Goal: Task Accomplishment & Management: Manage account settings

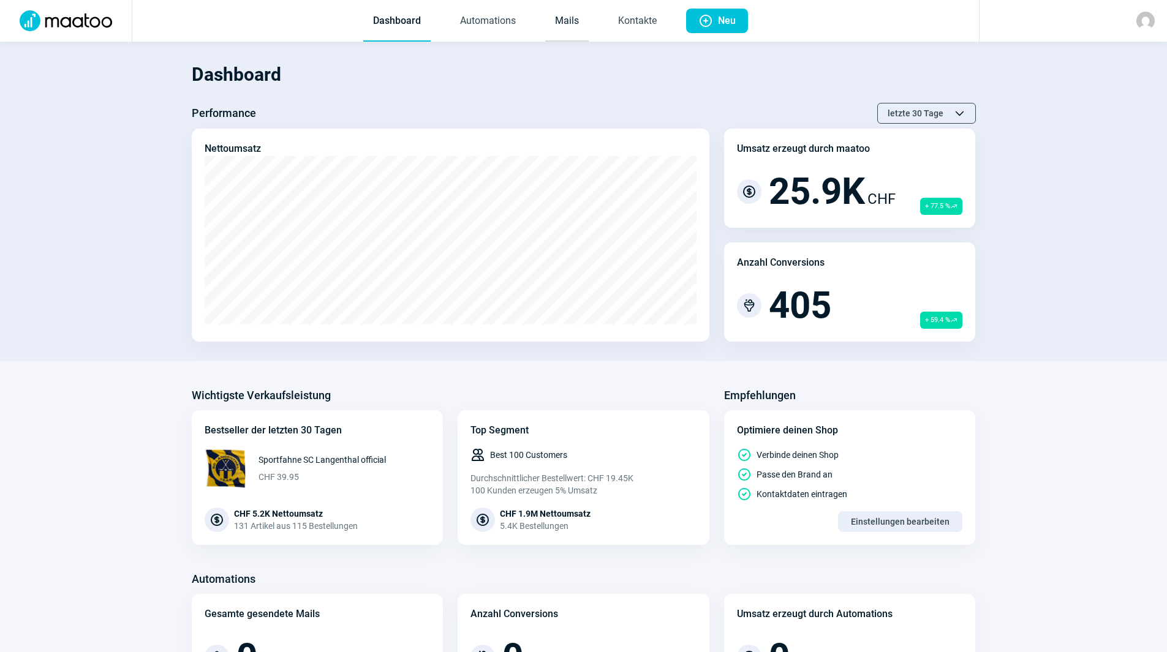
click at [548, 14] on link "Mails" at bounding box center [566, 21] width 43 height 40
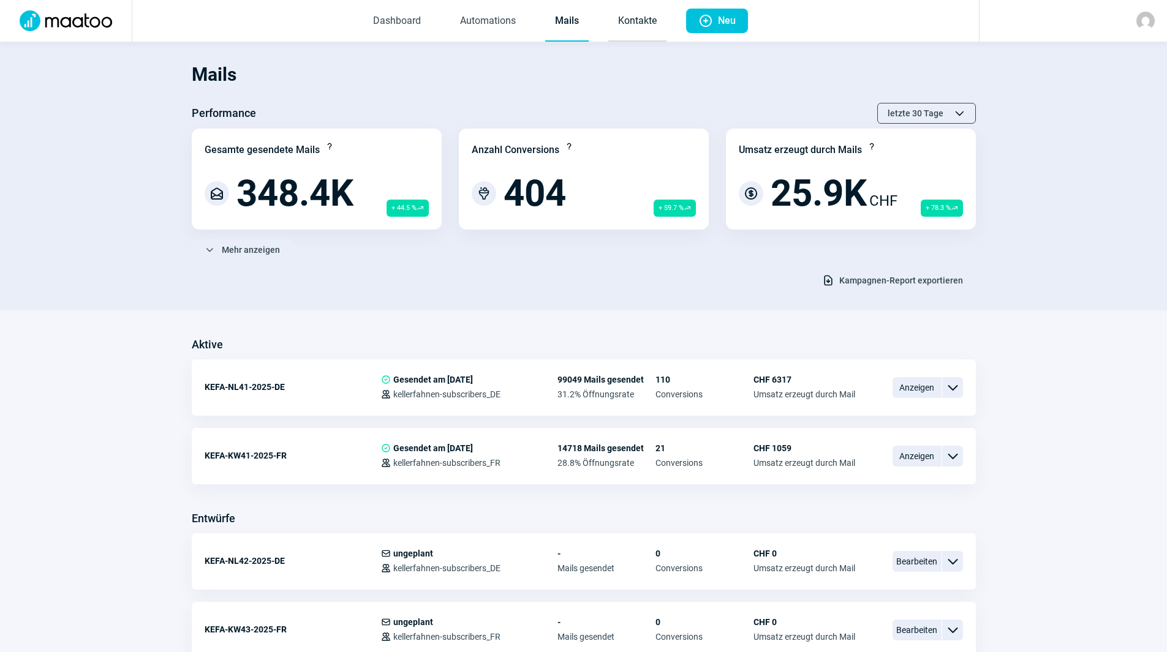
click at [657, 13] on link "Kontakte" at bounding box center [637, 21] width 58 height 40
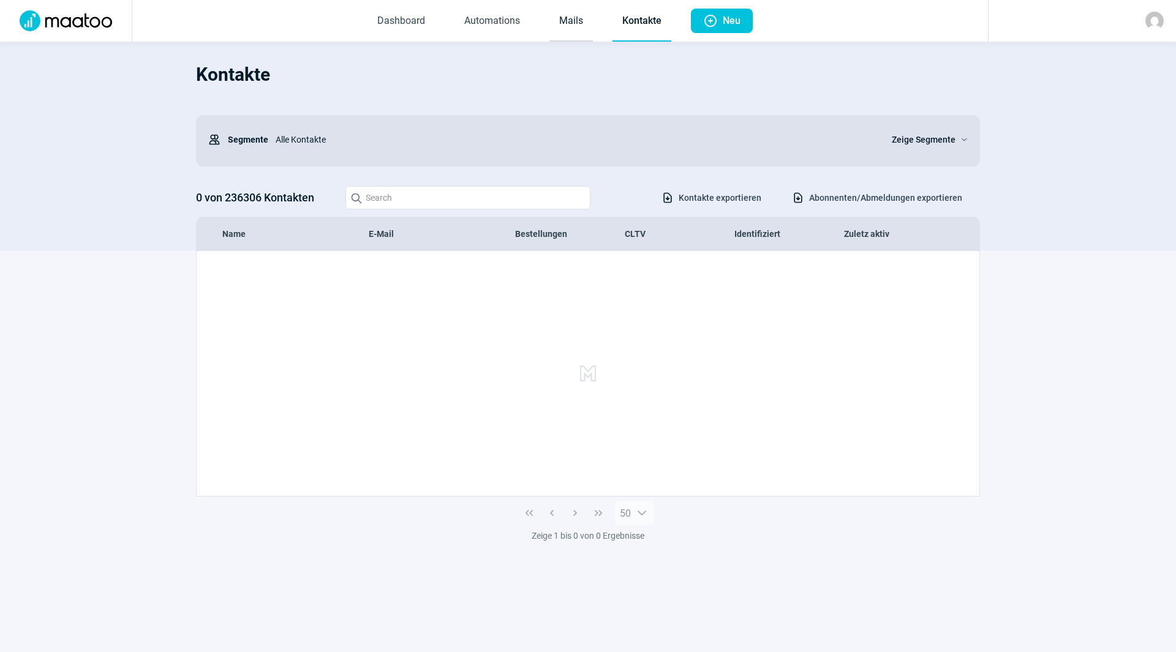
click at [565, 16] on link "Mails" at bounding box center [570, 21] width 43 height 40
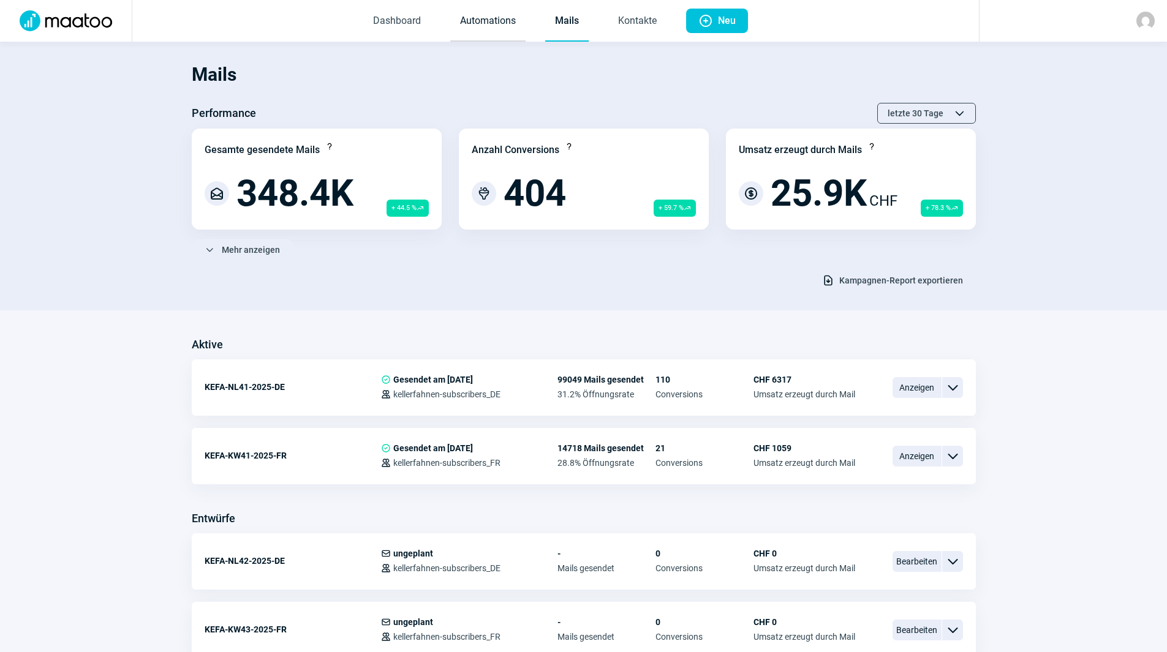
click at [510, 22] on link "Automations" at bounding box center [487, 21] width 75 height 40
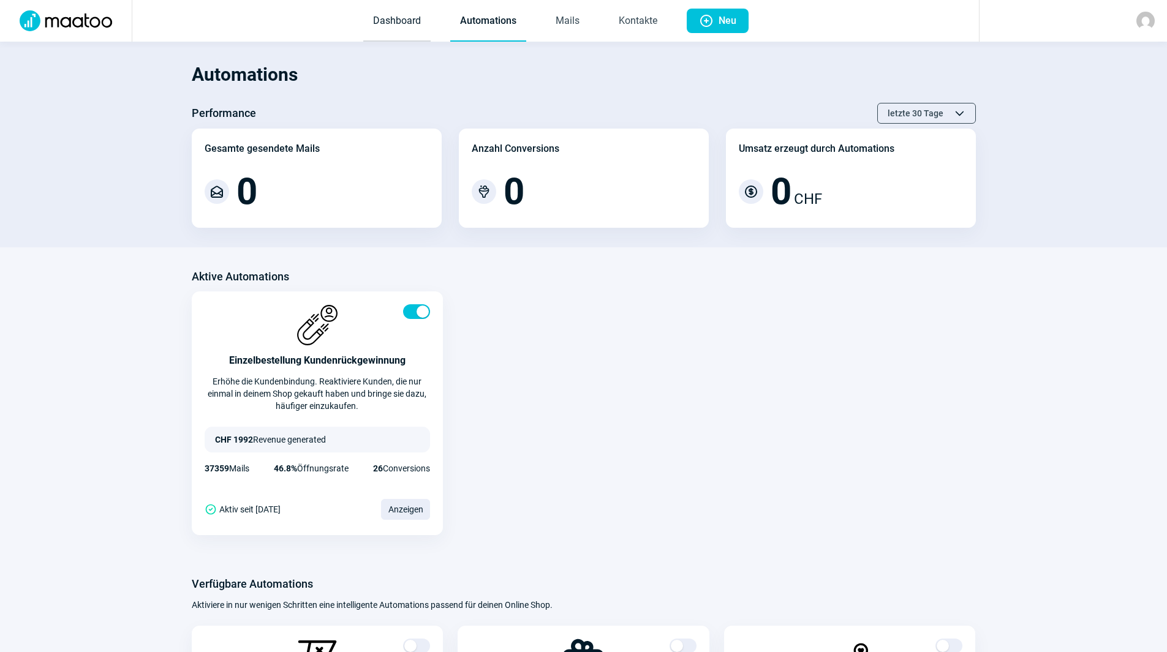
click at [406, 22] on link "Dashboard" at bounding box center [396, 21] width 67 height 40
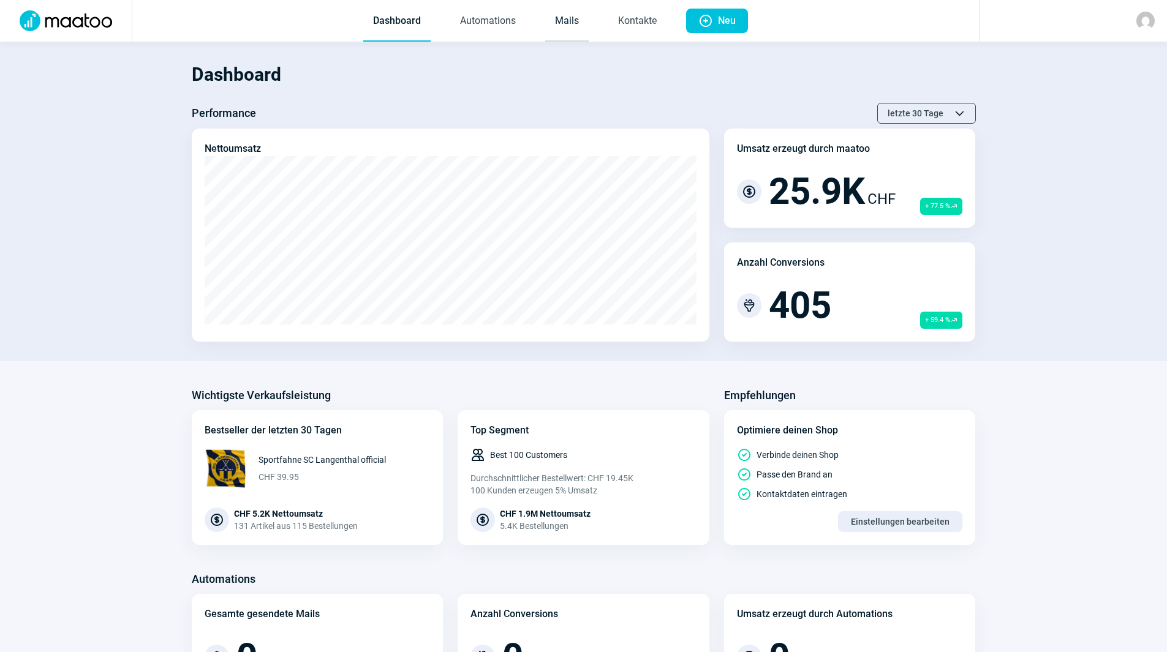
click at [560, 24] on link "Mails" at bounding box center [566, 21] width 43 height 40
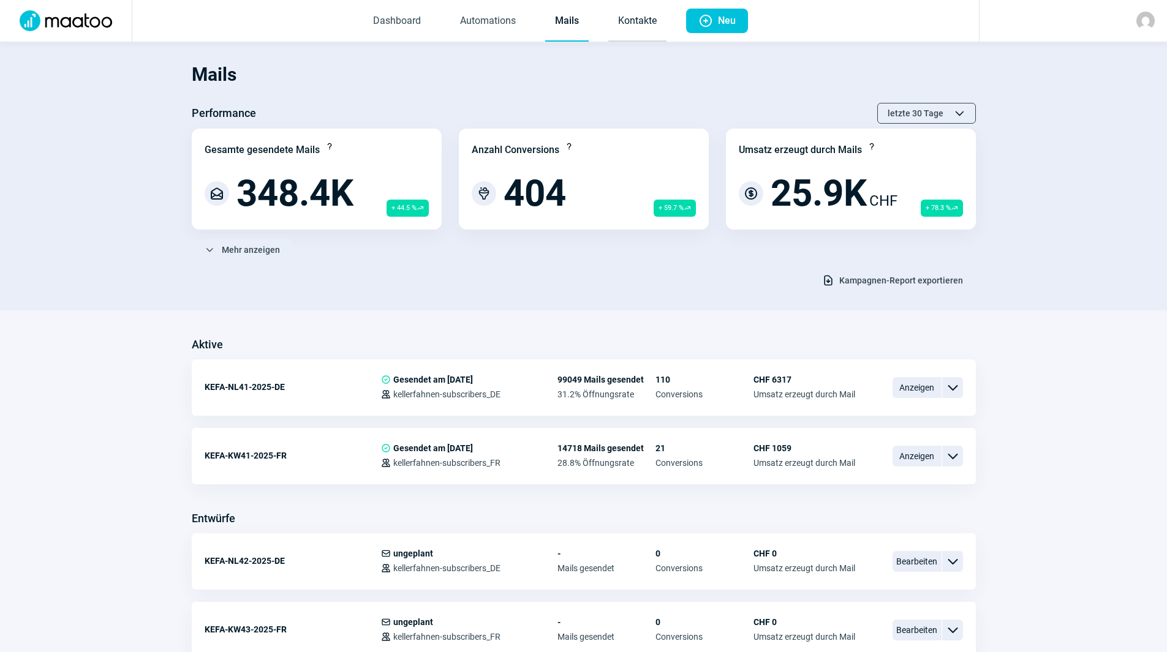
click at [649, 18] on link "Kontakte" at bounding box center [637, 21] width 58 height 40
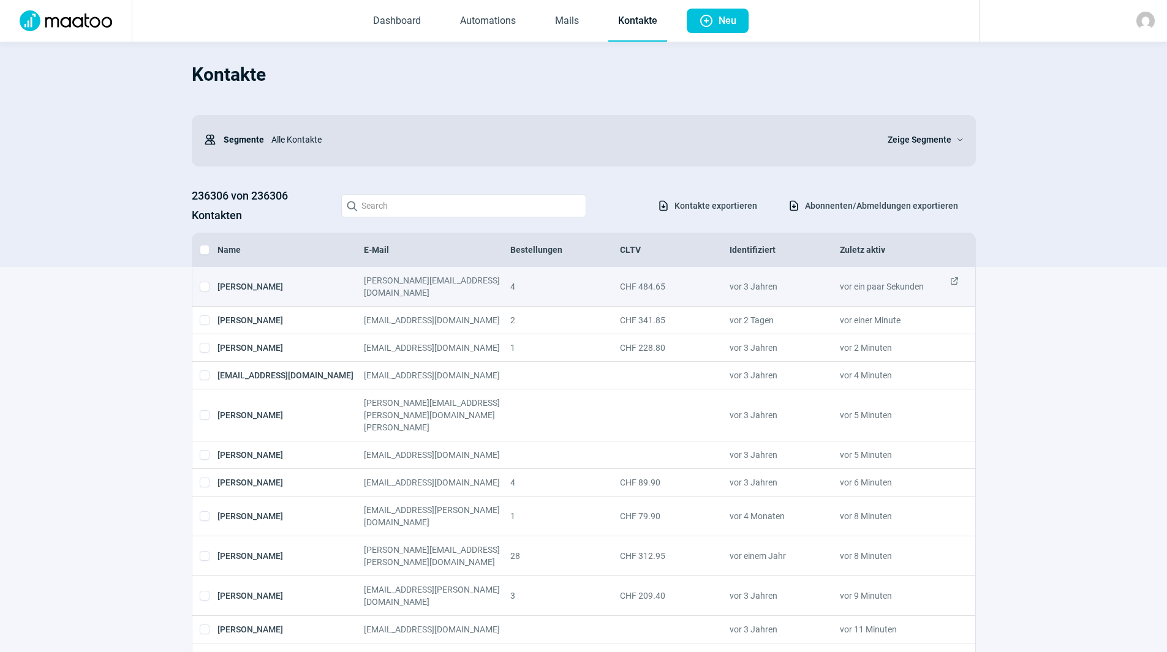
click at [952, 280] on span "ExternalLink icon" at bounding box center [954, 286] width 10 height 24
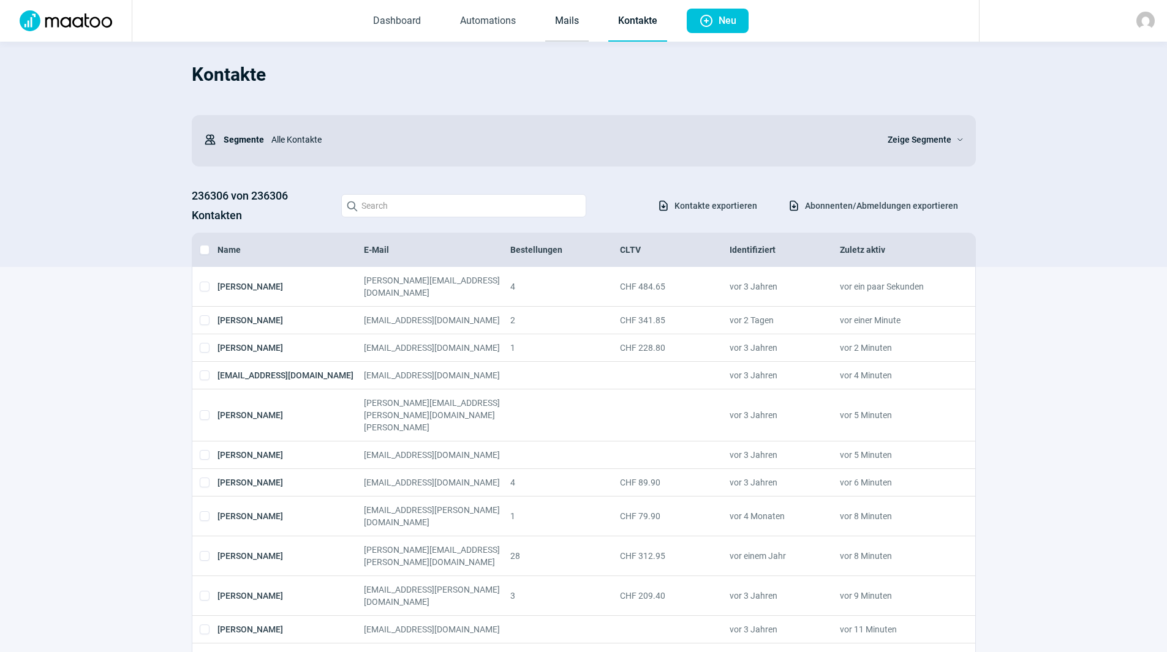
click at [575, 13] on link "Mails" at bounding box center [566, 21] width 43 height 40
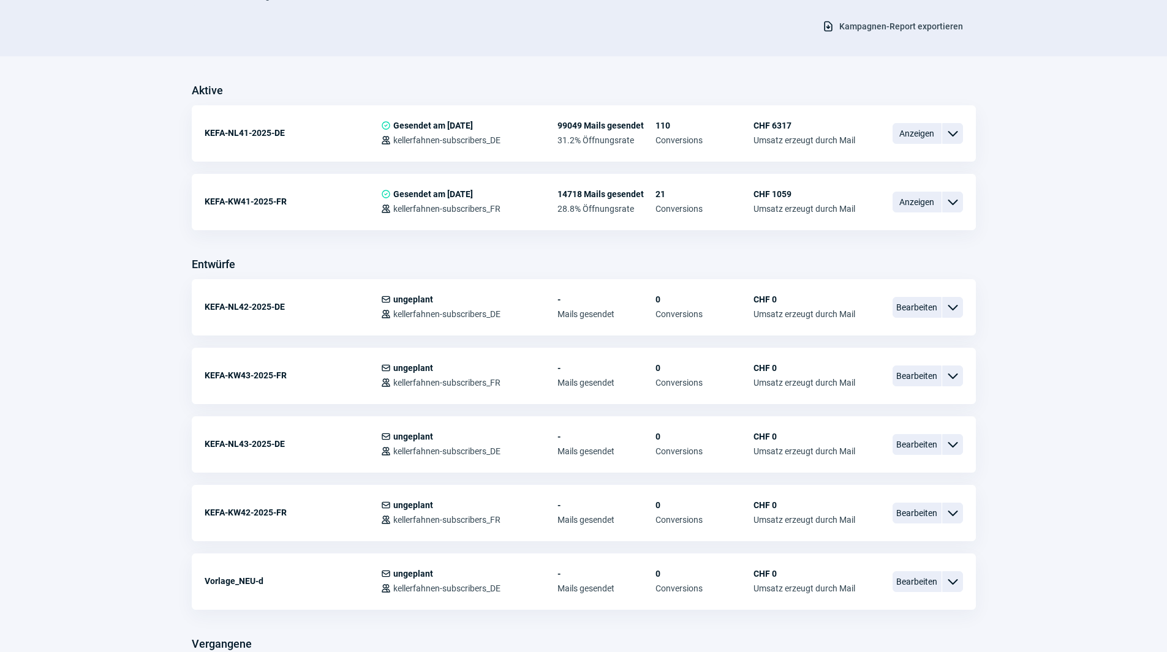
scroll to position [306, 0]
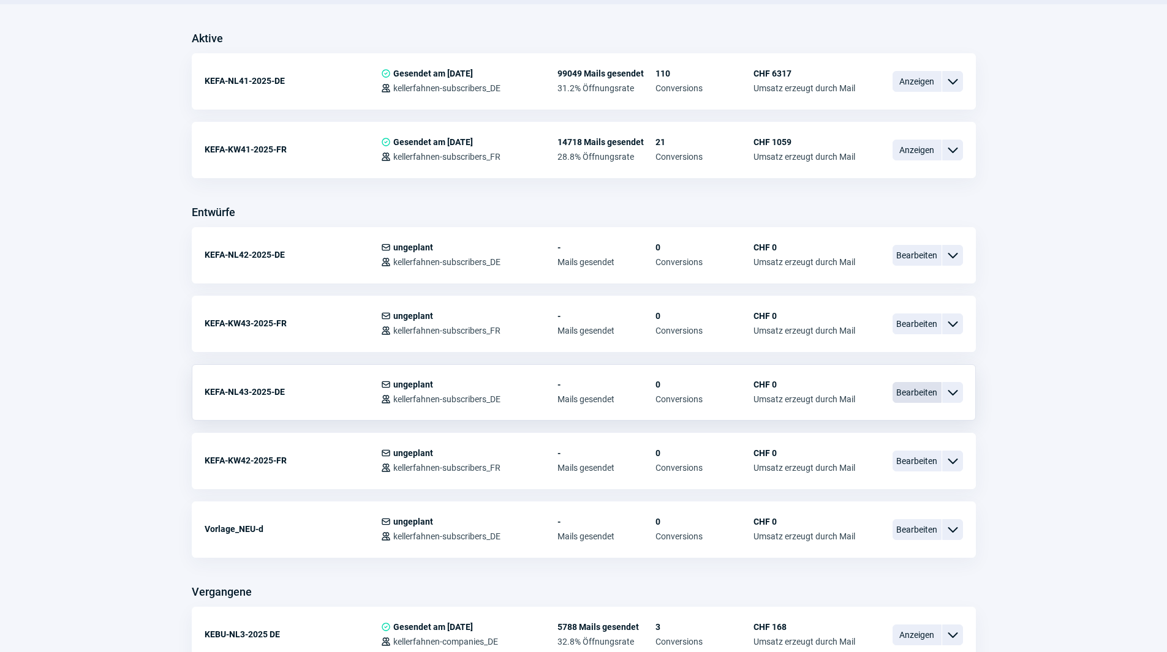
click at [917, 393] on span "Bearbeiten" at bounding box center [916, 392] width 49 height 21
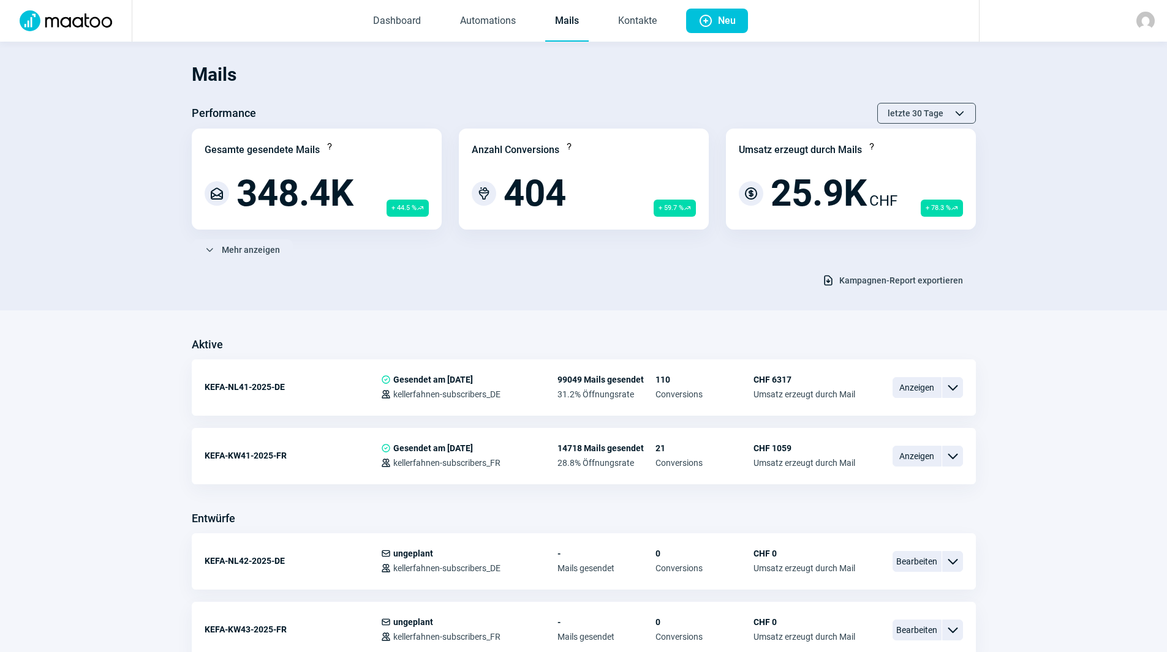
scroll to position [306, 0]
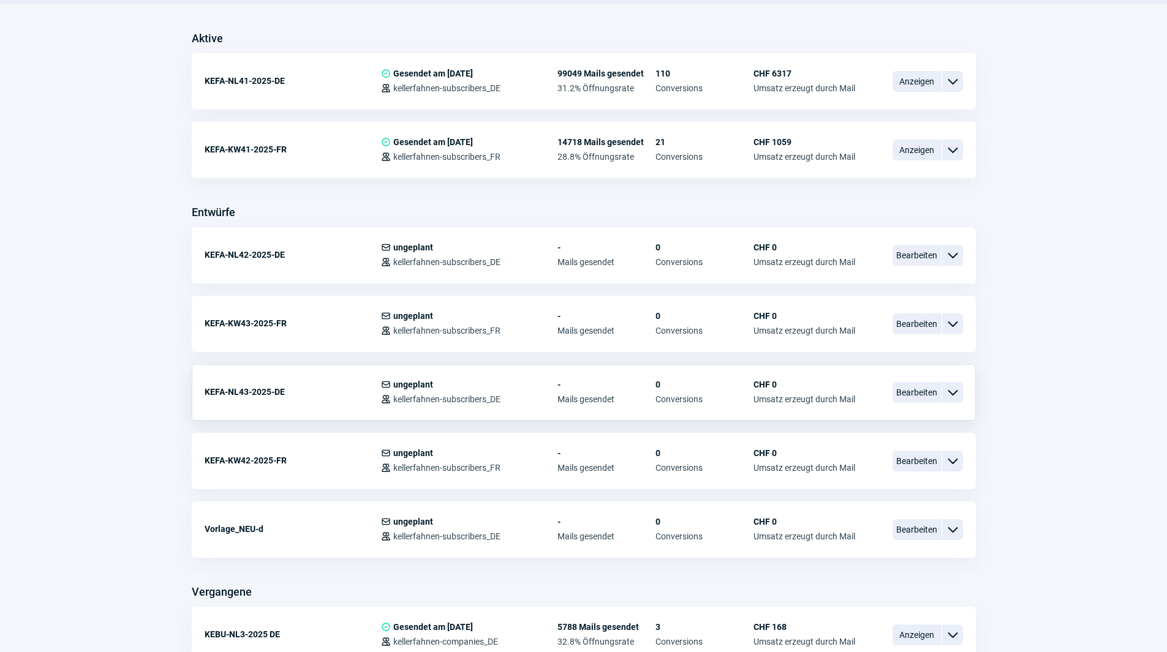
click at [958, 391] on span "ChevronDown icon" at bounding box center [952, 392] width 15 height 15
click at [910, 467] on div "Kopieren" at bounding box center [888, 465] width 147 height 22
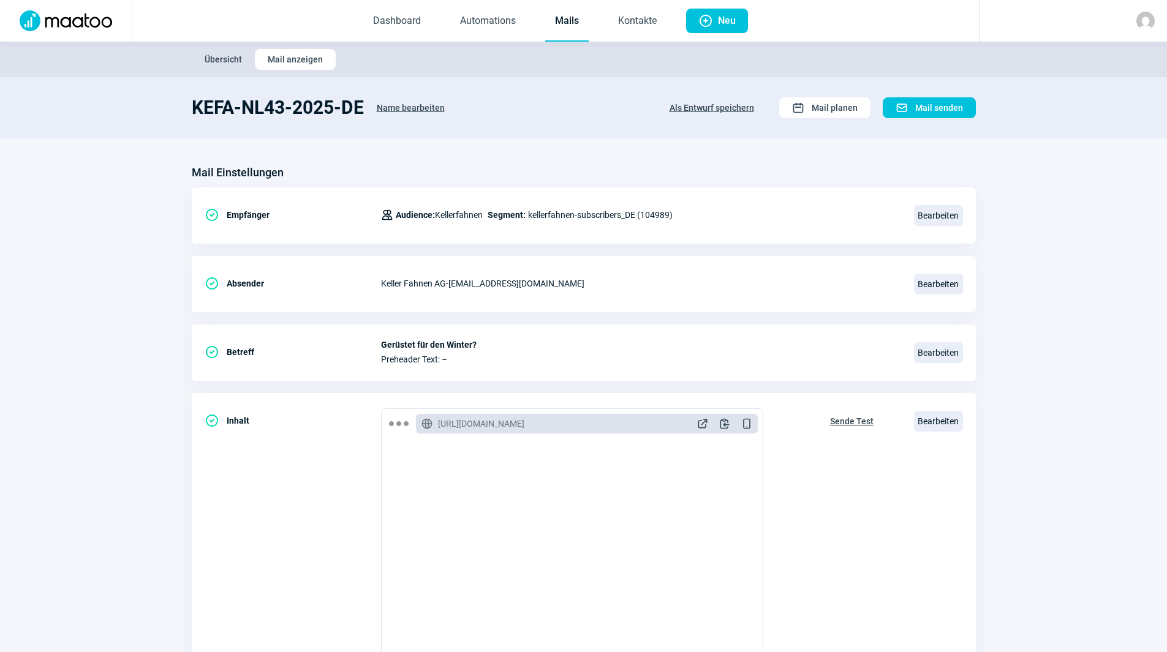
click at [413, 103] on span "Name bearbeiten" at bounding box center [411, 108] width 68 height 20
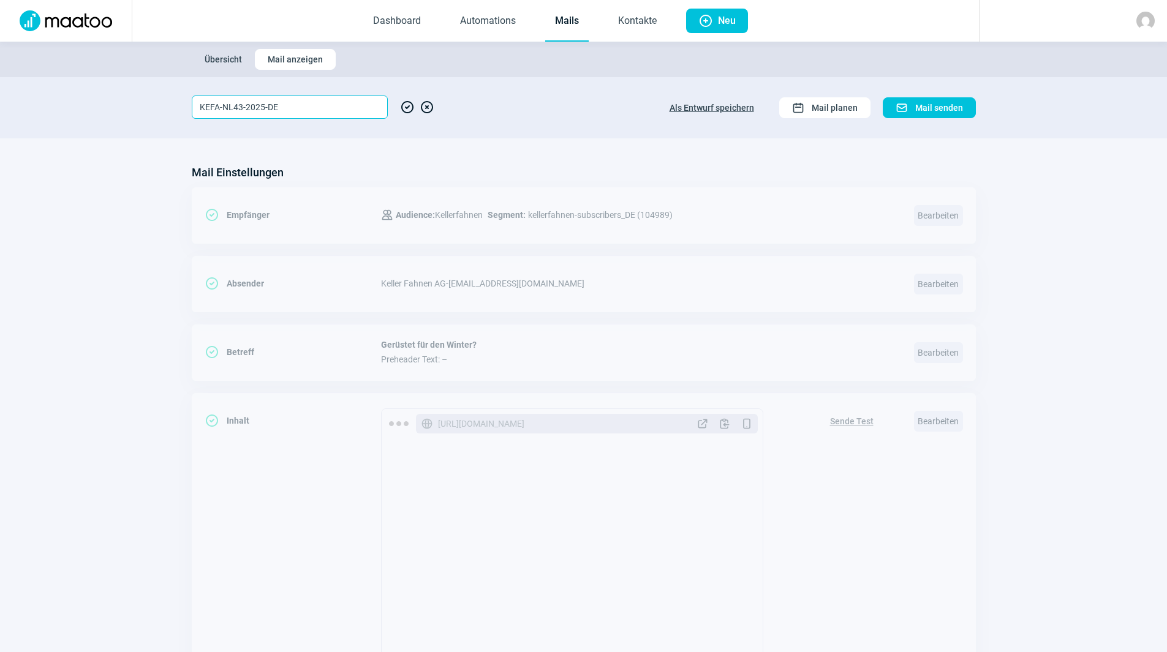
click at [243, 105] on input "KEFA-NL43-2025-DE" at bounding box center [290, 107] width 196 height 23
click at [240, 107] on input "KEFA-NL43-2025-DE" at bounding box center [290, 107] width 196 height 23
type input "KEFA-LAD2-2025-DE"
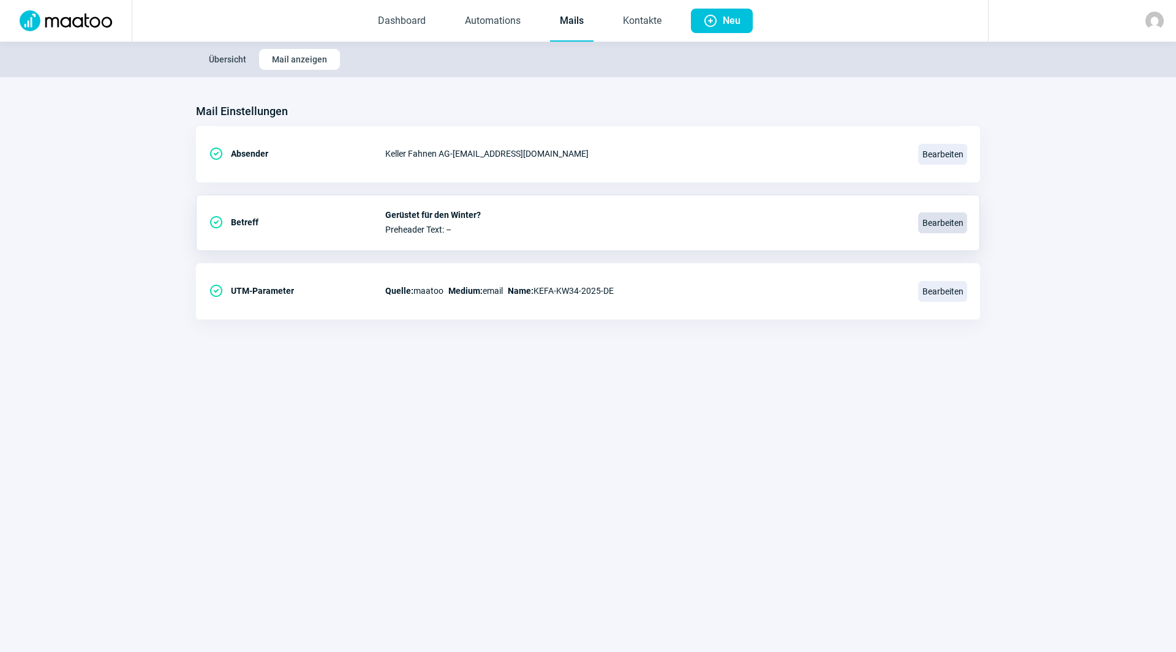
click at [947, 219] on span "Bearbeiten" at bounding box center [942, 223] width 49 height 21
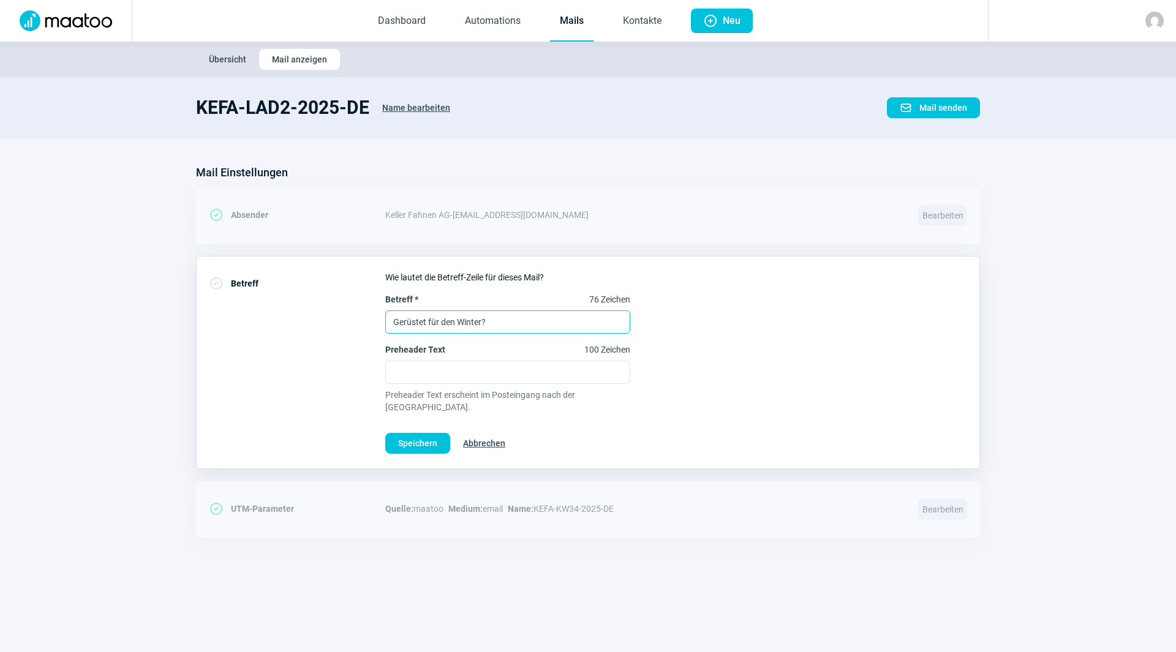
click at [480, 327] on input "Gerüstet für den Winter?" at bounding box center [507, 322] width 245 height 23
click at [480, 326] on input "Gerüstet für den Winter?" at bounding box center [507, 322] width 245 height 23
type input "Unsere Weihnachtsaustellung ist eröffnet!"
click at [418, 434] on span "Speichern" at bounding box center [417, 444] width 39 height 20
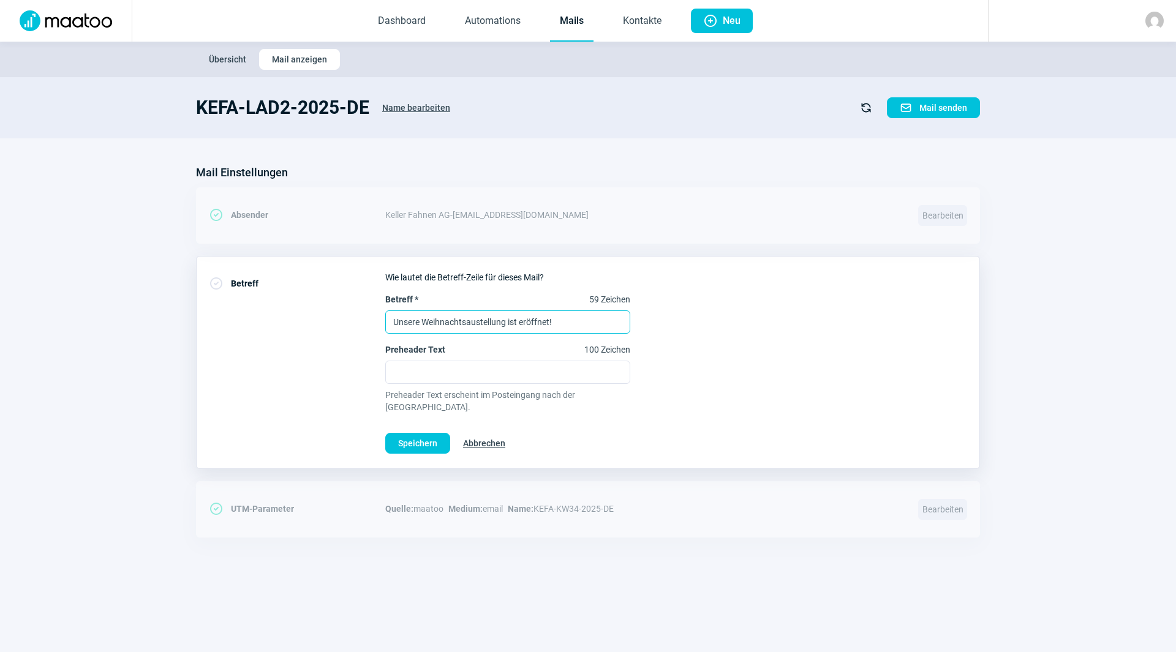
click at [581, 329] on input "Unsere Weihnachtsaustellung ist eröffnet!" at bounding box center [507, 322] width 245 height 23
click at [420, 434] on span "Speichern" at bounding box center [417, 444] width 39 height 20
click at [581, 14] on link "Mails" at bounding box center [571, 21] width 43 height 40
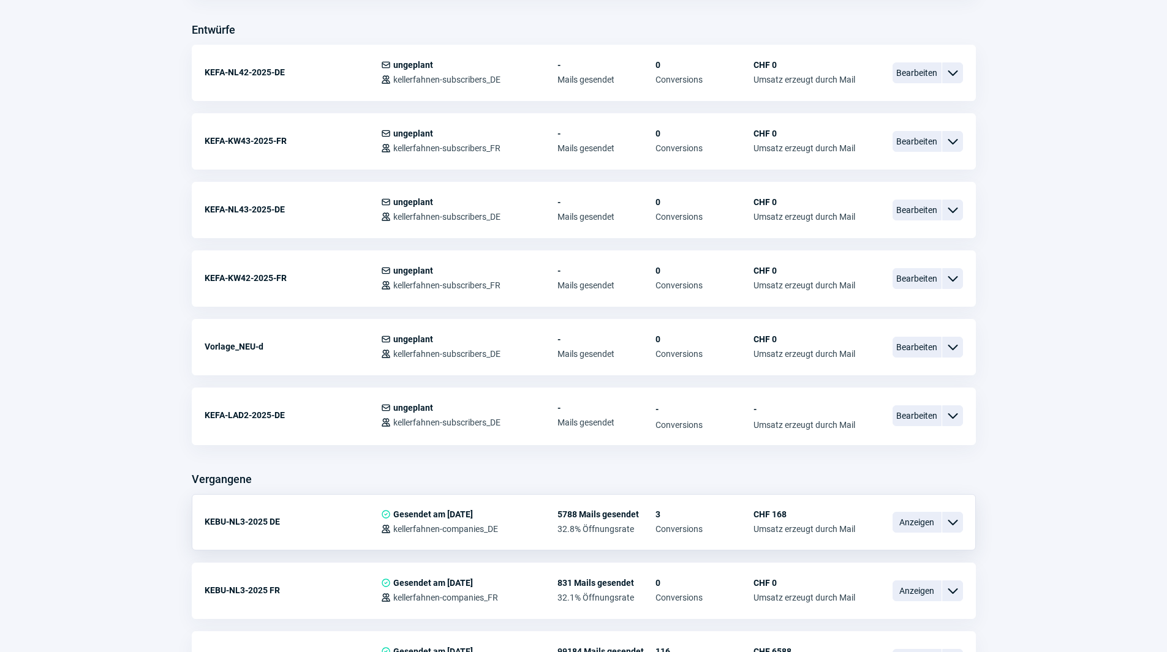
scroll to position [490, 0]
click at [935, 424] on span "Bearbeiten" at bounding box center [916, 414] width 49 height 21
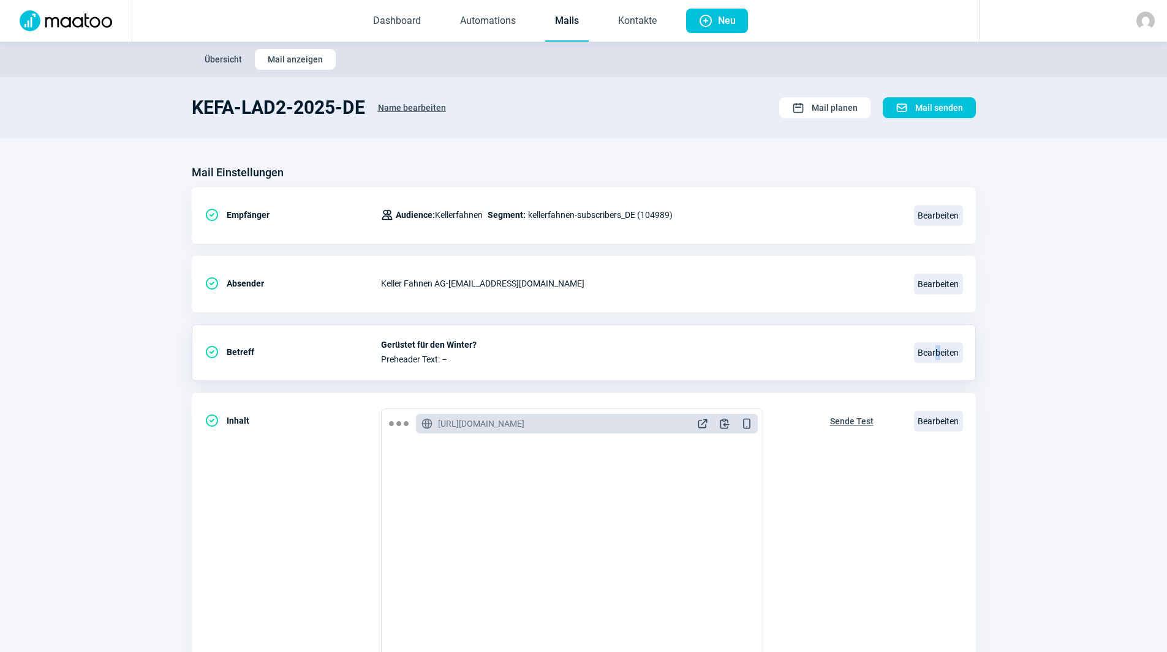
click at [938, 336] on div "CheckCircle icon Betreff Gerüstet für den Winter? Preheader Text: – Bearbeiten" at bounding box center [584, 353] width 784 height 56
click at [938, 348] on span "Bearbeiten" at bounding box center [938, 352] width 49 height 21
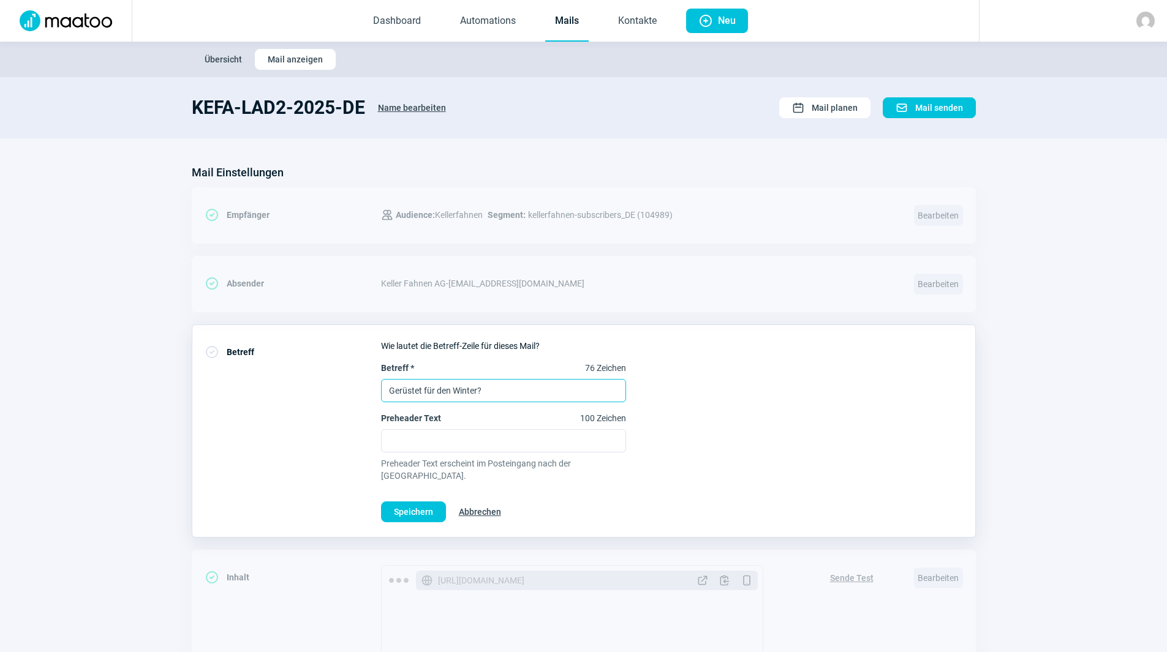
click at [517, 386] on input "Gerüstet für den Winter?" at bounding box center [503, 390] width 245 height 23
paste input "Unsere Weihnachtsaustellung ist eröffnet!"
type input "Unsere Weihnachtsaustellung ist eröffnet!"
click at [415, 502] on span "Speichern" at bounding box center [413, 512] width 39 height 20
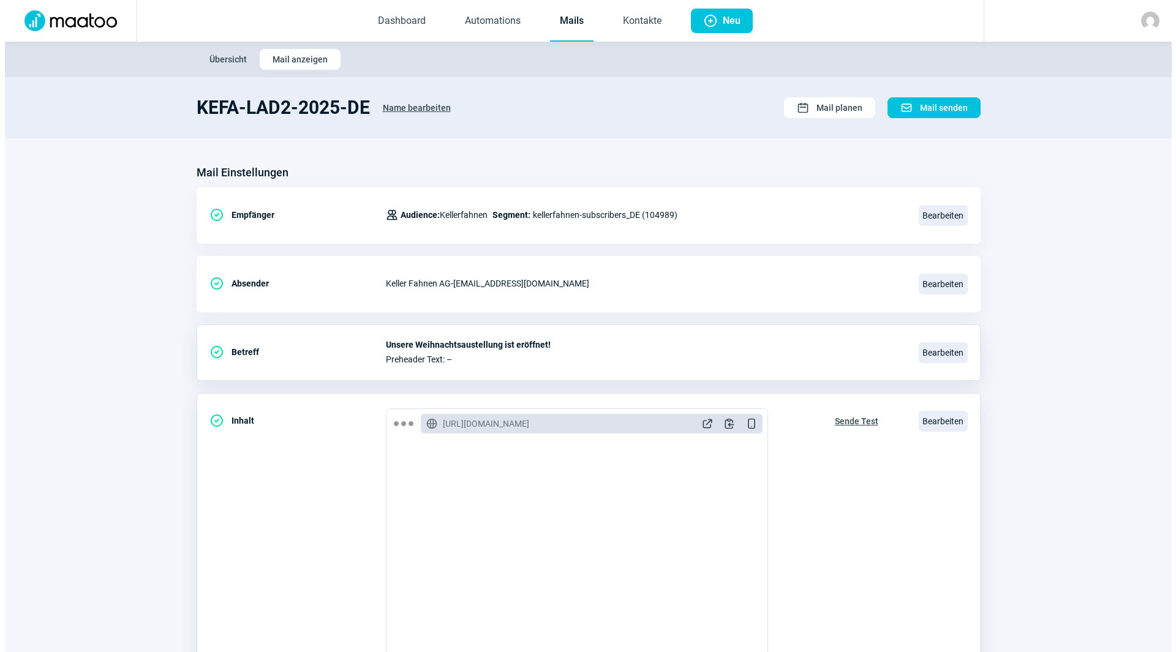
scroll to position [184, 0]
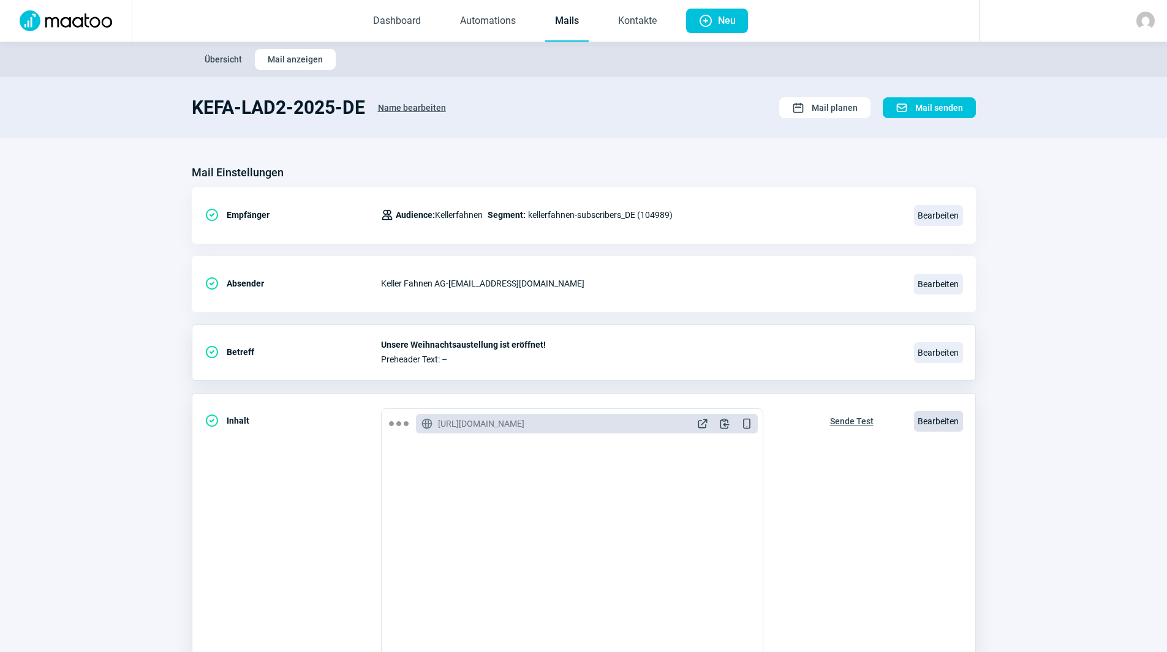
click at [940, 422] on span "Bearbeiten" at bounding box center [938, 421] width 49 height 21
